Goal: Information Seeking & Learning: Check status

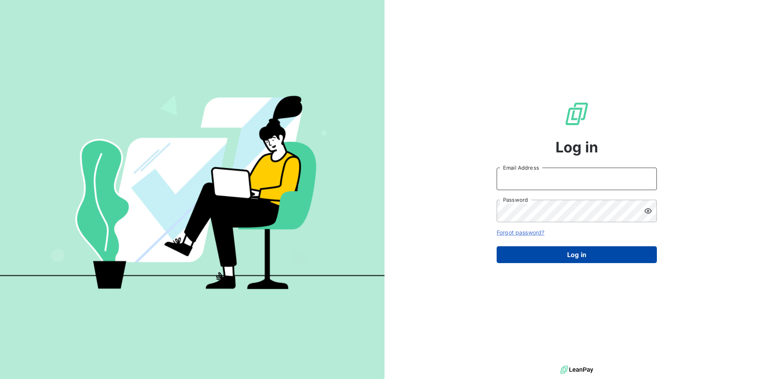
type input "[PERSON_NAME][EMAIL_ADDRESS][DOMAIN_NAME]"
click at [564, 256] on button "Log in" at bounding box center [577, 254] width 160 height 17
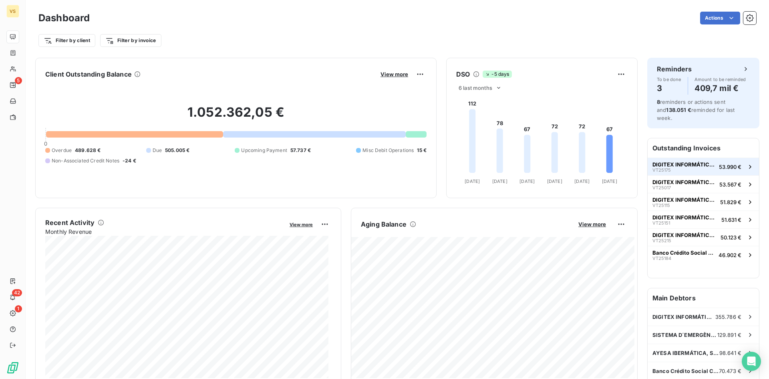
click at [678, 161] on span "DIGITEX INFORMÁTICA INTERNACIONAL" at bounding box center [684, 164] width 63 height 6
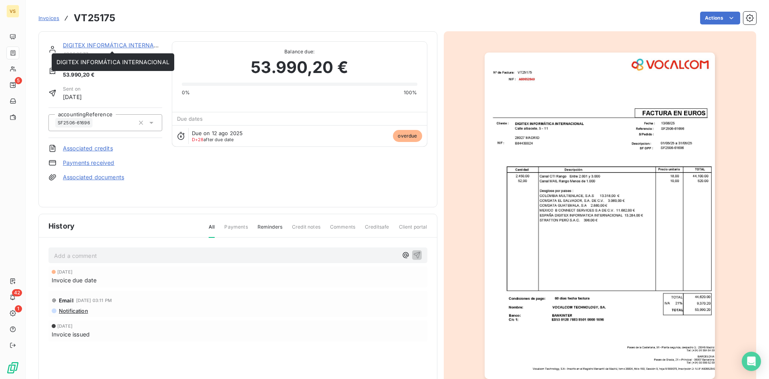
click at [82, 46] on link "DIGITEX INFORMÁTICA INTERNACIONAL" at bounding box center [119, 45] width 113 height 7
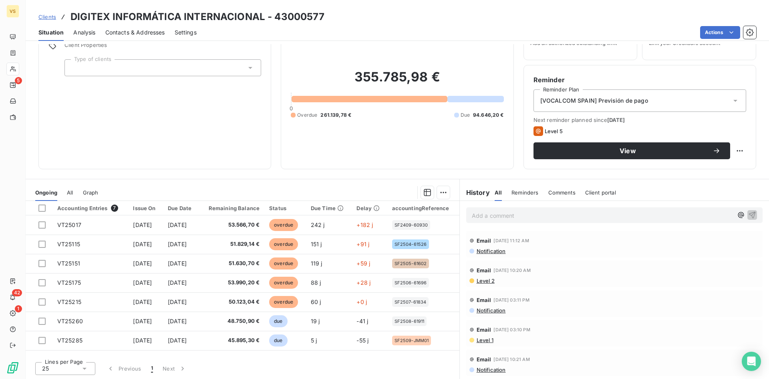
scroll to position [40, 0]
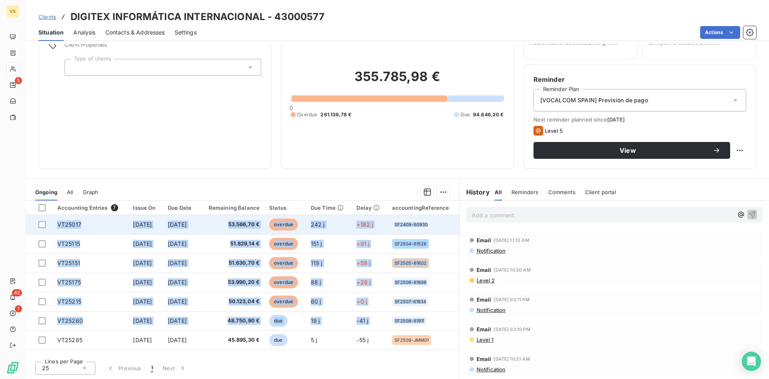
drag, startPoint x: 452, startPoint y: 318, endPoint x: 35, endPoint y: 222, distance: 428.3
click at [35, 222] on tbody "VT25017 [DATE] [DATE] 53.566,70 € overdue 242 j +182 j SF2409-60930 VT25115 [DA…" at bounding box center [243, 282] width 434 height 135
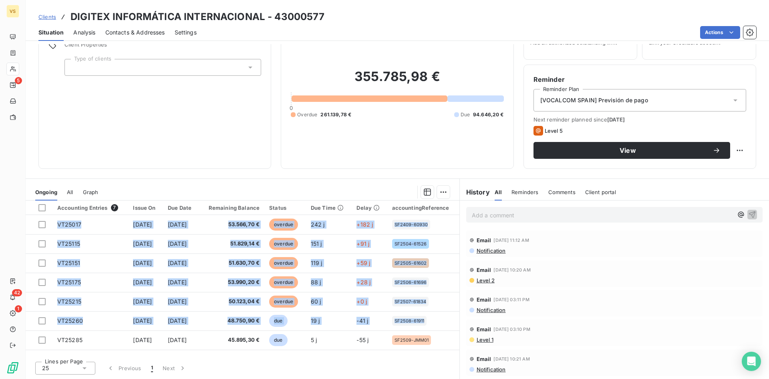
copy tbody "VT25017 [DATE] [DATE] 53.566,70 € overdue 242 j +182 j SF2409-60930 VT25115 [DA…"
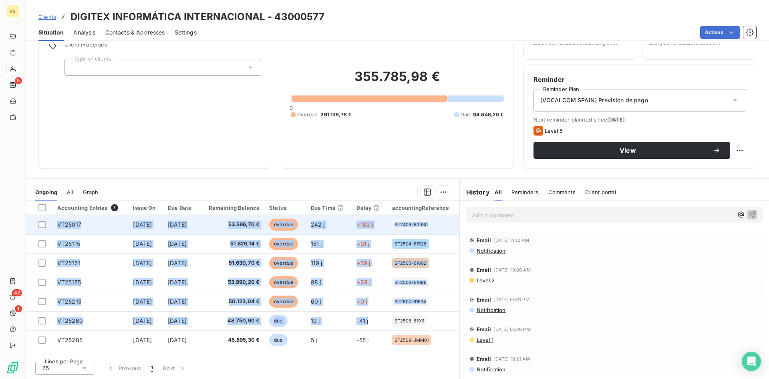
click at [69, 222] on span "VT25017" at bounding box center [69, 224] width 24 height 7
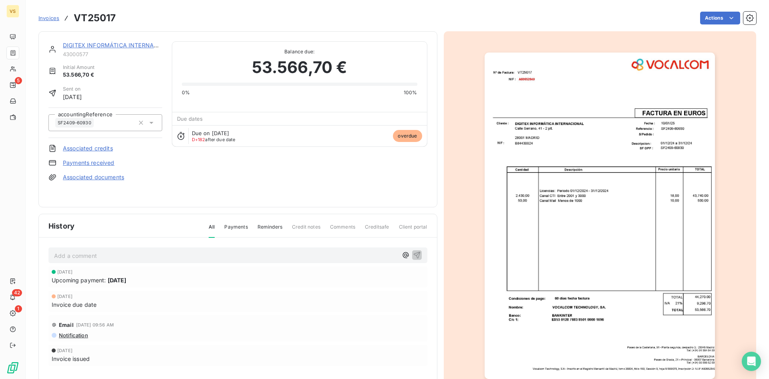
drag, startPoint x: 531, startPoint y: 146, endPoint x: 409, endPoint y: 51, distance: 154.5
click at [230, 177] on div "DIGITEX INFORMÁTICA INTERNACIONAL 43000577 Initial Amount 53.566,70 € Sent on […" at bounding box center [237, 119] width 379 height 156
click at [558, 154] on img "button" at bounding box center [600, 215] width 230 height 326
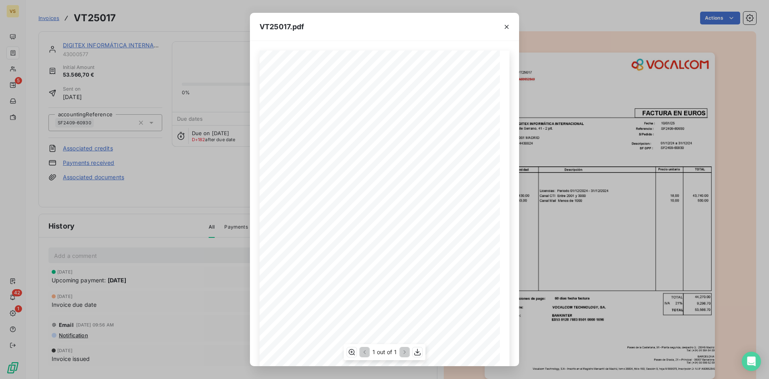
click at [278, 125] on div "NIF : Nº de Factura: DIGITEX INFORMÁTICA INTERNACIONAL [STREET_ADDRESS][PERSON_…" at bounding box center [385, 220] width 250 height 340
click at [308, 146] on div "NIF : Nº de Factura: DIGITEX INFORMÁTICA INTERNACIONAL [STREET_ADDRESS][PERSON_…" at bounding box center [385, 220] width 250 height 340
click at [310, 145] on div "NIF : Nº de Factura: DIGITEX INFORMÁTICA INTERNACIONAL [STREET_ADDRESS][PERSON_…" at bounding box center [385, 220] width 250 height 340
click at [367, 151] on div "NIF : Nº de Factura: DIGITEX INFORMÁTICA INTERNACIONAL [STREET_ADDRESS][PERSON_…" at bounding box center [385, 220] width 250 height 340
click at [296, 128] on span "[PERSON_NAME][STREET_ADDRESS]" at bounding box center [326, 129] width 60 height 4
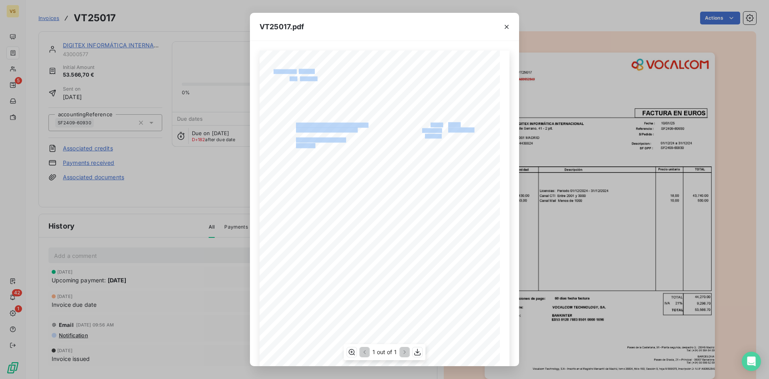
click at [289, 125] on div "NIF : Nº de Factura: DIGITEX INFORMÁTICA INTERNACIONAL [STREET_ADDRESS][PERSON_…" at bounding box center [385, 220] width 250 height 340
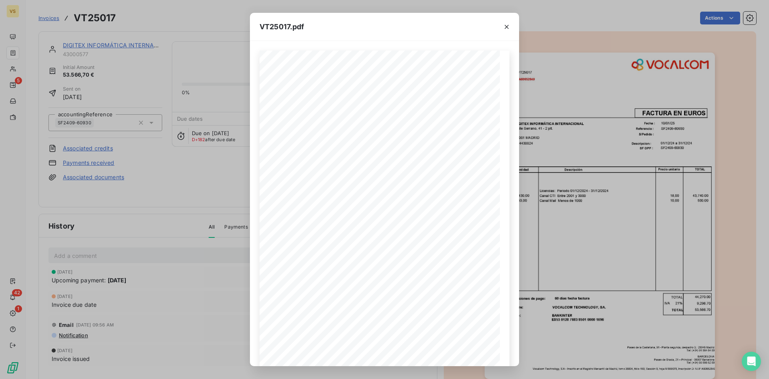
click at [159, 186] on div "VT25017.pdf NIF : Nº de Factura: DIGITEX INFORMÁTICA INTERNACIONAL [STREET_ADDR…" at bounding box center [384, 189] width 769 height 379
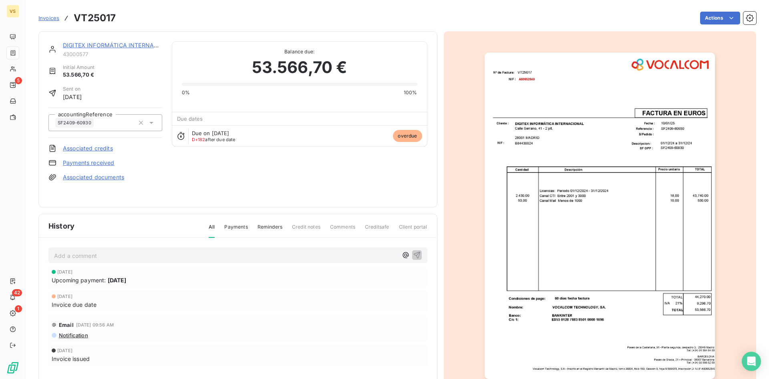
click at [116, 42] on link "DIGITEX INFORMÁTICA INTERNACIONAL" at bounding box center [119, 45] width 113 height 7
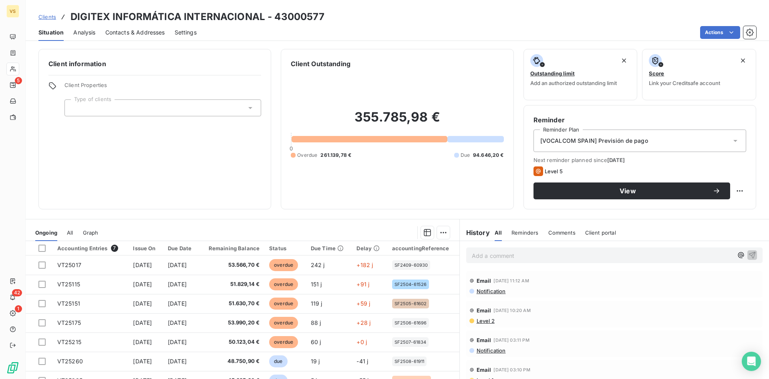
click at [143, 36] on div "Contacts & Addresses" at bounding box center [135, 32] width 60 height 17
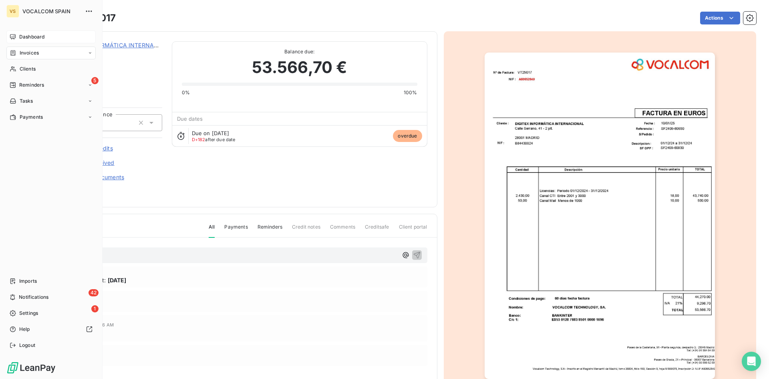
click at [19, 36] on span "Dashboard" at bounding box center [31, 36] width 25 height 7
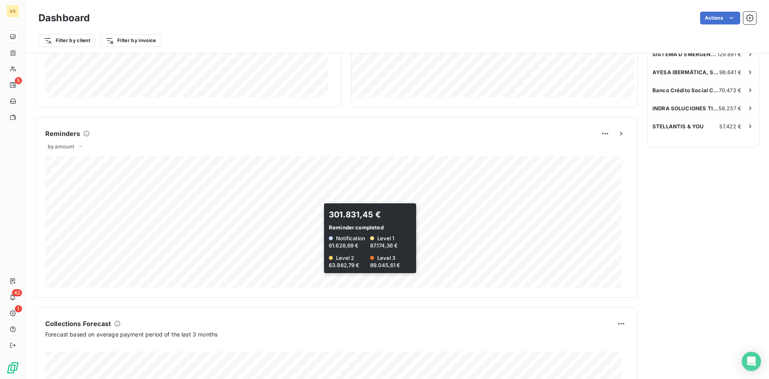
scroll to position [402, 0]
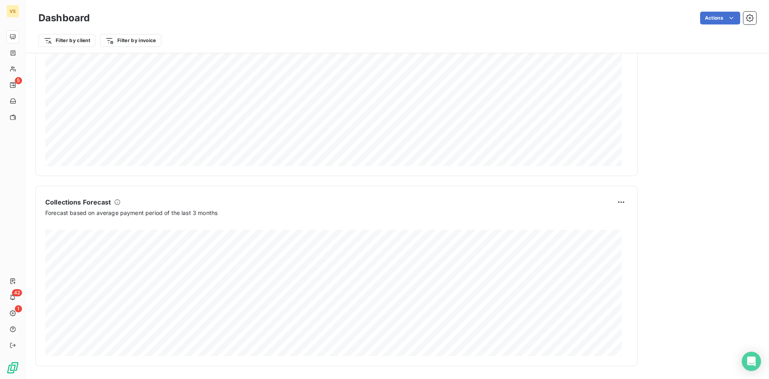
click at [669, 219] on div "Reminders To be done 3 Amount to be reminded 409,7 mil € 8 reminders or actions…" at bounding box center [703, 11] width 112 height 710
